Goal: Task Accomplishment & Management: Use online tool/utility

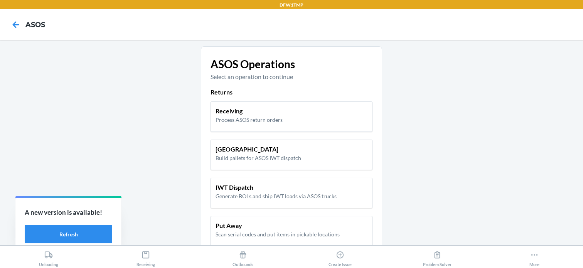
click at [225, 119] on p "Process ASOS return orders" at bounding box center [248, 120] width 67 height 8
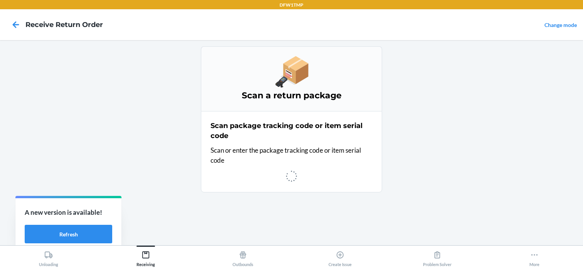
click at [211, 146] on p "Scan or enter the package tracking code or item serial code" at bounding box center [291, 155] width 162 height 20
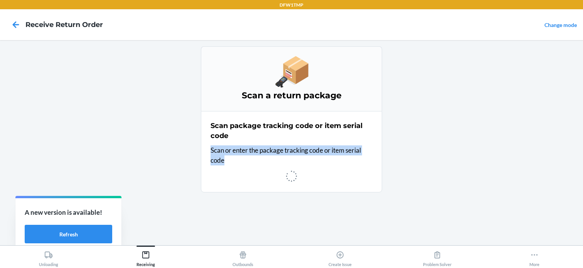
drag, startPoint x: 211, startPoint y: 146, endPoint x: 226, endPoint y: 158, distance: 19.0
click at [226, 158] on p "Scan or enter the package tracking code or item serial code" at bounding box center [291, 155] width 162 height 20
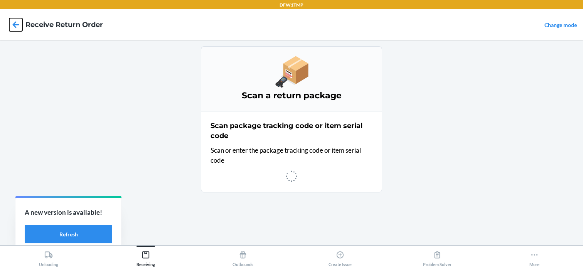
click at [14, 20] on icon at bounding box center [15, 24] width 13 height 13
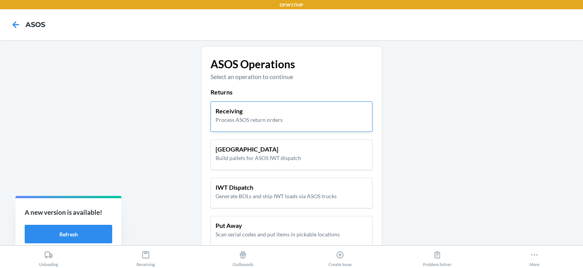
click at [243, 121] on p "Process ASOS return orders" at bounding box center [248, 120] width 67 height 8
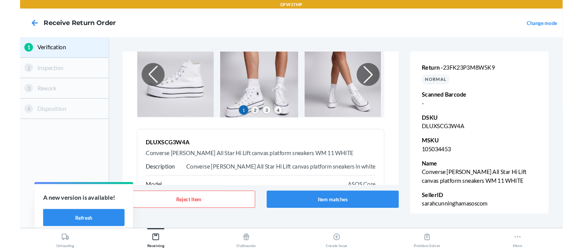
scroll to position [62, 0]
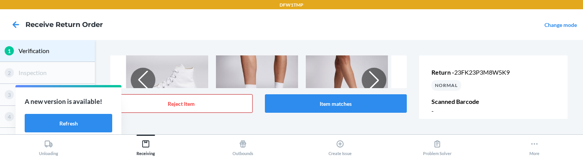
click at [226, 104] on button "Reject Item" at bounding box center [181, 103] width 142 height 18
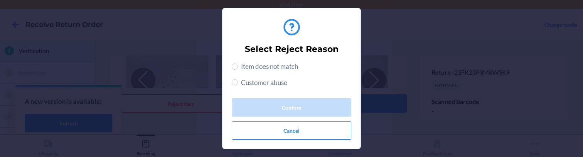
click at [254, 83] on span "Customer abuse" at bounding box center [264, 83] width 46 height 10
click at [238, 83] on input "Customer abuse" at bounding box center [235, 82] width 6 height 6
radio input "true"
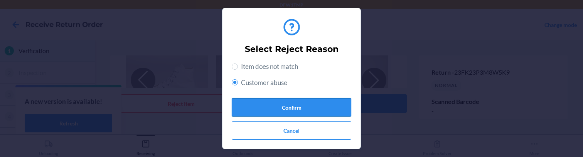
click at [263, 103] on button "Confirm" at bounding box center [291, 107] width 119 height 18
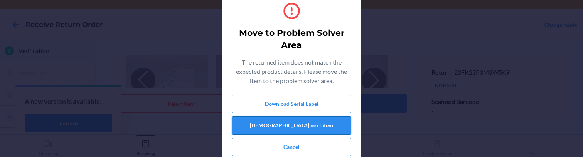
click at [275, 128] on button "[DEMOGRAPHIC_DATA] next item" at bounding box center [291, 125] width 119 height 18
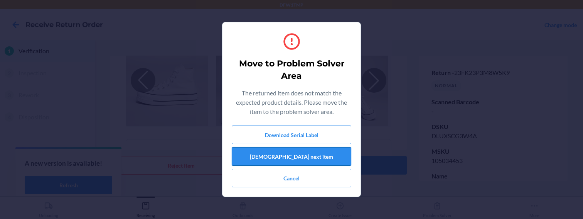
click at [266, 158] on button "[DEMOGRAPHIC_DATA] next item" at bounding box center [291, 156] width 119 height 18
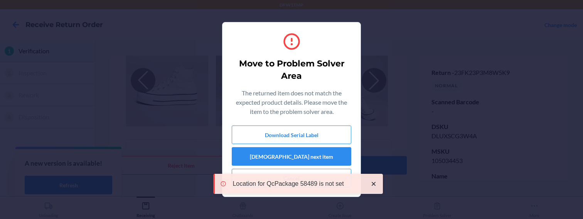
drag, startPoint x: 225, startPoint y: 186, endPoint x: 232, endPoint y: 177, distance: 11.0
click at [232, 177] on div "Location for QcPackage 58489 is not set" at bounding box center [299, 183] width 162 height 12
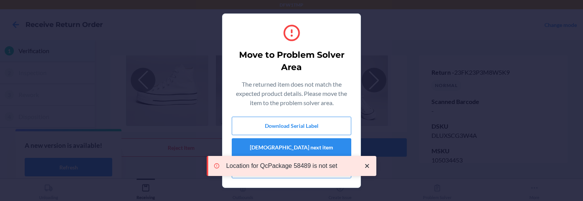
click at [368, 163] on icon "close toast" at bounding box center [367, 166] width 8 height 8
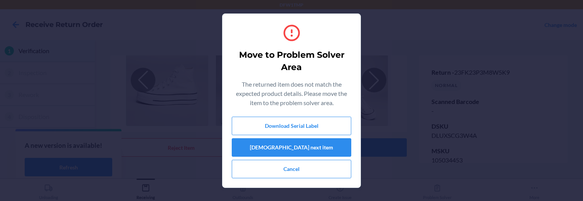
click at [380, 196] on div "Move to Problem Solver Area The returned item does not match the expected produ…" at bounding box center [291, 100] width 583 height 201
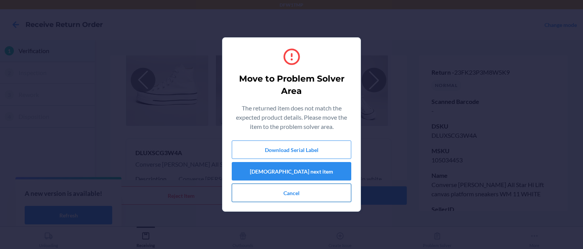
click at [318, 200] on button "Cancel" at bounding box center [291, 193] width 119 height 18
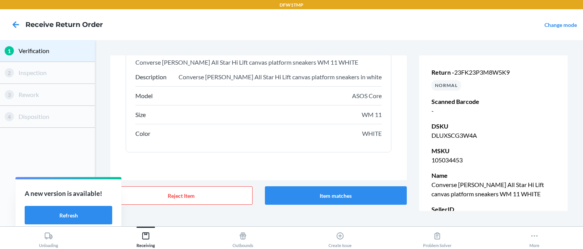
scroll to position [0, 0]
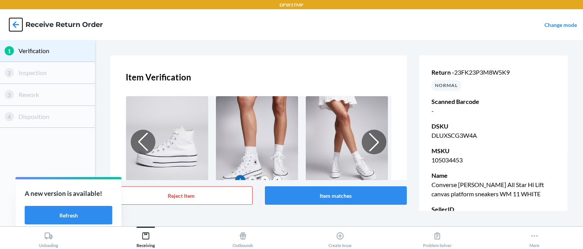
click at [13, 28] on icon at bounding box center [15, 24] width 13 height 13
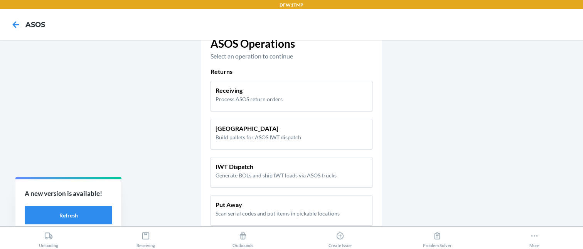
scroll to position [21, 0]
click at [84, 215] on button "Refresh" at bounding box center [68, 215] width 87 height 18
